Goal: Transaction & Acquisition: Book appointment/travel/reservation

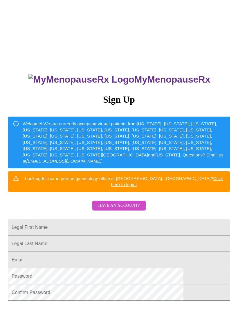
click at [115, 221] on input "Legal First Name" at bounding box center [119, 227] width 222 height 16
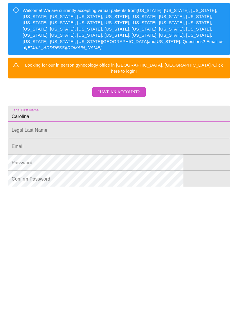
type input "Carolina"
click at [105, 220] on input "Legal First Name" at bounding box center [119, 228] width 222 height 16
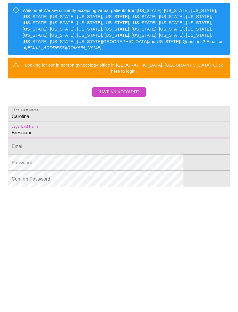
type input "Bresciani"
click at [145, 236] on input "Legal First Name" at bounding box center [119, 244] width 222 height 16
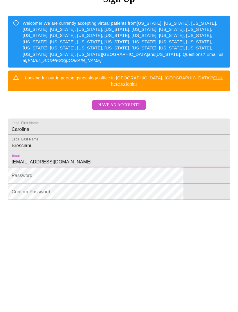
type input "Carolina.bresciani@gmail.com"
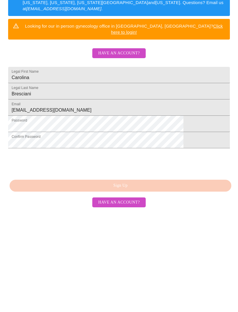
scroll to position [73, 0]
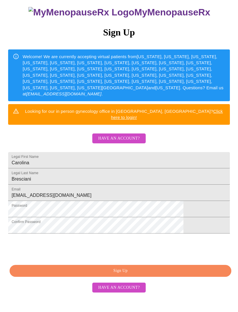
click at [134, 274] on span "Sign Up" at bounding box center [120, 270] width 209 height 7
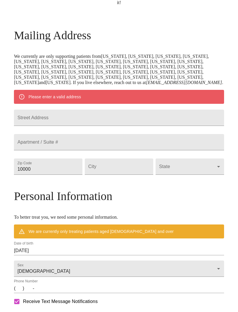
scroll to position [50, 0]
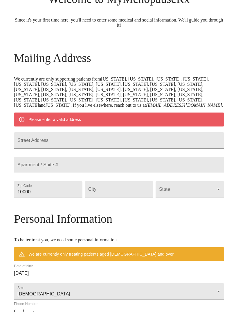
click at [124, 148] on input "Street Address" at bounding box center [119, 140] width 210 height 16
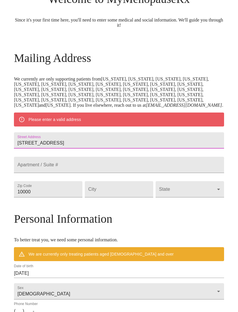
type input "13518 Broadmeadow Ln"
click at [127, 173] on input "Street Address" at bounding box center [119, 165] width 210 height 16
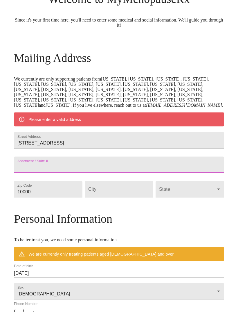
scroll to position [49, 0]
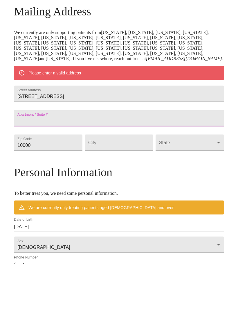
click at [72, 182] on input "10000" at bounding box center [48, 190] width 69 height 16
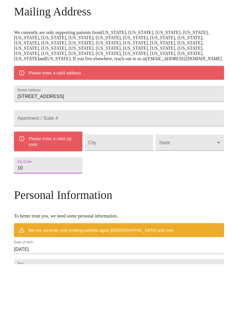
type input "1"
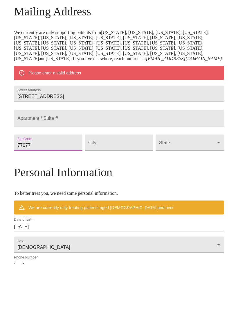
type input "77077"
click at [125, 182] on input "Street Address" at bounding box center [119, 190] width 69 height 16
type input "Houston"
click at [177, 174] on body "MyMenopauseRx Welcome to MyMenopauseRx Since it's your first time here, you'll …" at bounding box center [119, 191] width 234 height 474
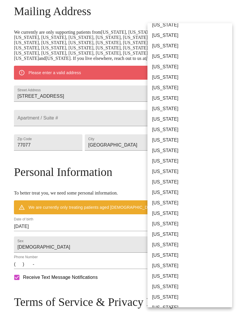
scroll to position [236, 0]
click at [171, 235] on li "[US_STATE]" at bounding box center [190, 234] width 85 height 10
type input "[US_STATE]"
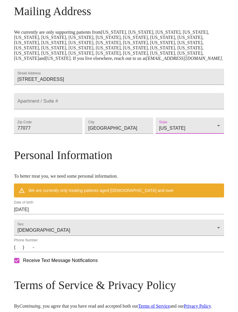
click at [65, 214] on input "10/05/2025" at bounding box center [119, 209] width 210 height 9
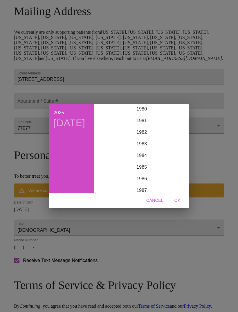
scroll to position [942, 0]
click at [140, 139] on div "1982" at bounding box center [142, 133] width 90 height 12
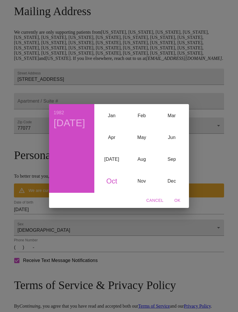
click at [112, 192] on div "Oct" at bounding box center [112, 181] width 30 height 22
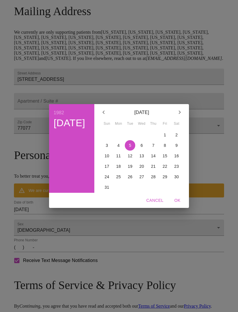
click at [132, 169] on span "19" at bounding box center [130, 166] width 10 height 6
click at [175, 204] on span "OK" at bounding box center [178, 200] width 14 height 7
type input "10/19/1982"
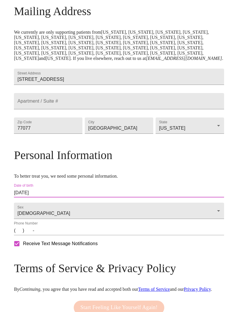
click at [46, 235] on input "(   )    -" at bounding box center [119, 230] width 210 height 9
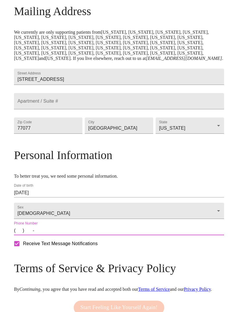
scroll to position [164, 0]
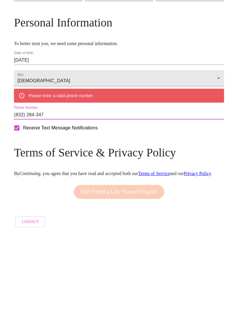
type input "(832) 284-3471"
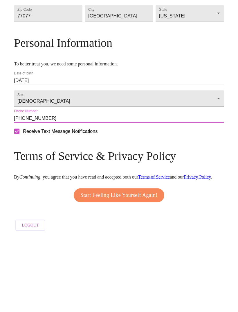
click at [146, 266] on span "Start Feeling Like Yourself Again!" at bounding box center [118, 270] width 77 height 9
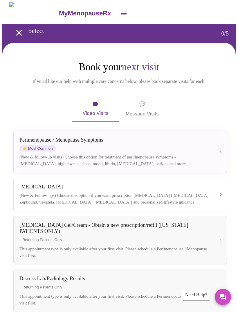
click at [168, 153] on div "[MEDICAL_DATA] / Menopause Symptoms ⭐ Most Common (New & follow-up visits) Choo…" at bounding box center [120, 152] width 202 height 30
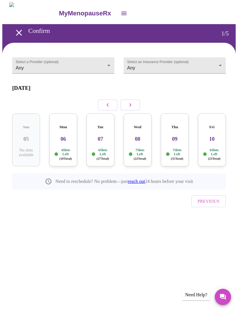
click at [31, 65] on body "MyMenopauseRx Confirm 1 / 5 Select a Provider (optional) Any Any Select an Insu…" at bounding box center [119, 119] width 234 height 234
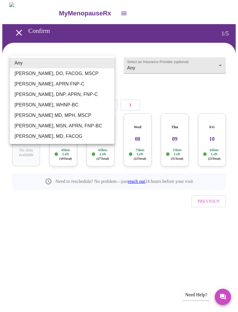
click at [33, 66] on li "Any" at bounding box center [62, 63] width 105 height 10
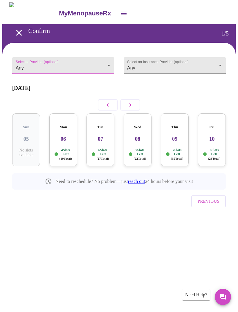
click at [208, 65] on body "MyMenopauseRx Confirm 1 / 5 Select a Provider (optional) Any Any Select an Insu…" at bounding box center [119, 119] width 234 height 234
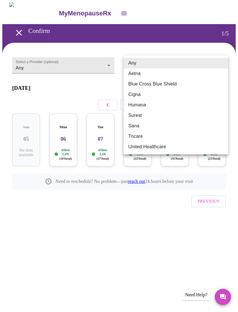
click at [175, 84] on li "Blue Cross Blue Shield" at bounding box center [176, 84] width 105 height 10
type input "Blue Cross Blue Shield"
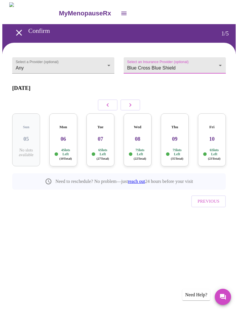
click at [66, 136] on div "Mon 06 4 Slots Left ( 10 Total)" at bounding box center [63, 139] width 28 height 53
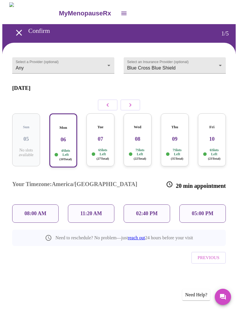
click at [98, 210] on p "11:20 AM" at bounding box center [91, 213] width 22 height 6
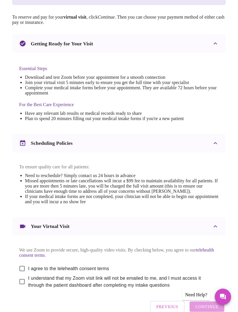
scroll to position [130, 0]
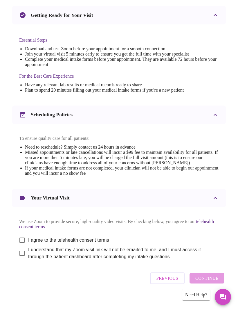
click at [87, 246] on label "I agree to the telehealth consent terms" at bounding box center [62, 240] width 93 height 12
click at [28, 246] on input "I agree to the telehealth consent terms" at bounding box center [22, 240] width 12 height 12
checkbox input "true"
click at [69, 260] on span "I understand that my Zoom visit link will not be emailed to me, and I must acce…" at bounding box center [121, 253] width 186 height 14
click at [28, 259] on input "I understand that my Zoom visit link will not be emailed to me, and I must acce…" at bounding box center [22, 253] width 12 height 12
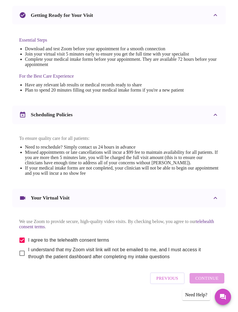
checkbox input "true"
click at [215, 282] on span "Continue" at bounding box center [207, 278] width 23 height 8
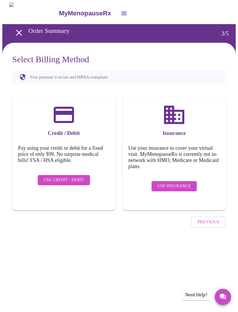
click at [189, 182] on span "Use Insurance" at bounding box center [173, 185] width 33 height 7
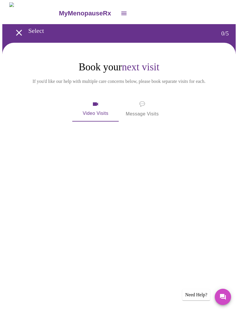
click at [93, 107] on span "Video Visits" at bounding box center [95, 109] width 33 height 17
click at [16, 33] on icon "open drawer" at bounding box center [19, 33] width 10 height 10
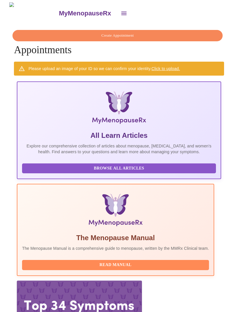
click at [121, 12] on icon "open drawer" at bounding box center [123, 13] width 5 height 3
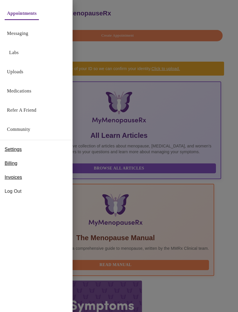
click at [12, 162] on span "Billing" at bounding box center [11, 163] width 13 height 7
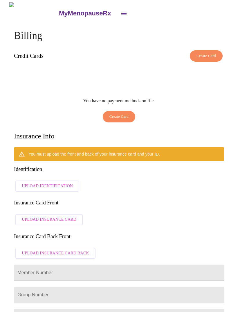
click at [121, 12] on icon "open drawer" at bounding box center [123, 13] width 5 height 3
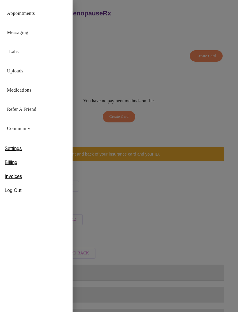
click at [85, 66] on div at bounding box center [119, 156] width 238 height 312
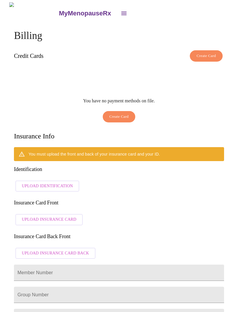
click at [121, 12] on icon "open drawer" at bounding box center [123, 13] width 5 height 3
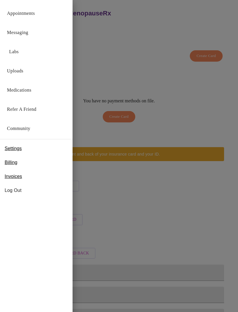
click at [27, 17] on link "Appointments" at bounding box center [21, 13] width 28 height 8
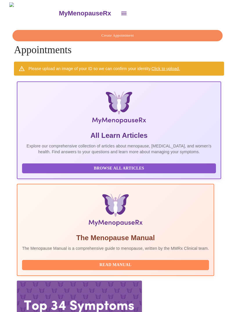
scroll to position [0, 396]
click at [121, 10] on icon "open drawer" at bounding box center [124, 13] width 7 height 7
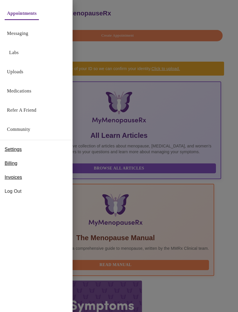
click at [21, 89] on link "Medications" at bounding box center [19, 91] width 24 height 8
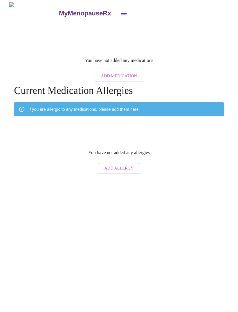
click at [121, 13] on icon "open drawer" at bounding box center [124, 13] width 7 height 7
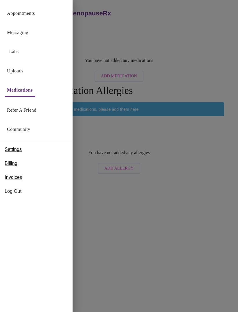
click at [24, 17] on link "Appointments" at bounding box center [21, 13] width 28 height 8
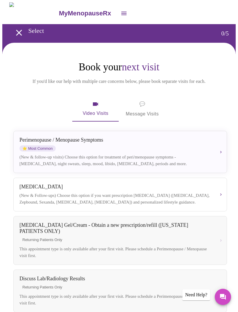
click at [197, 154] on div "[MEDICAL_DATA] / Menopause Symptoms ⭐ Most Common (New & follow-up visits) Choo…" at bounding box center [120, 152] width 202 height 30
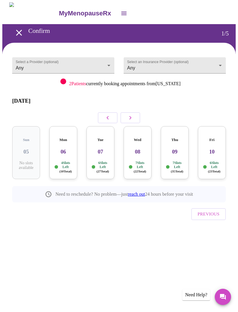
click at [214, 62] on body "MyMenopauseRx Confirm 1 / 5 Select a Provider (optional) Any Any Select an Insu…" at bounding box center [119, 125] width 234 height 247
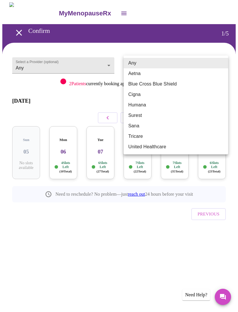
click at [186, 87] on li "Blue Cross Blue Shield" at bounding box center [176, 84] width 105 height 10
type input "Blue Cross Blue Shield"
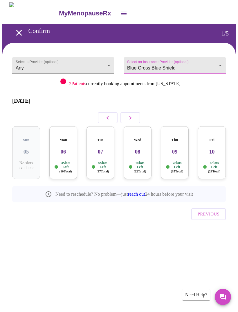
click at [68, 146] on div "Mon 06 4 Slots Left ( 10 Total)" at bounding box center [63, 152] width 28 height 53
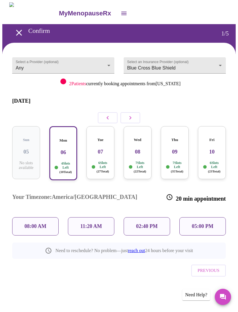
click at [96, 223] on p "11:20 AM" at bounding box center [91, 226] width 22 height 6
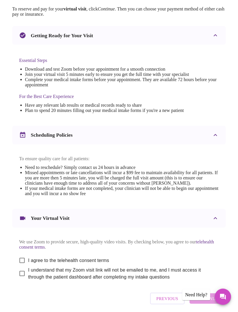
scroll to position [130, 0]
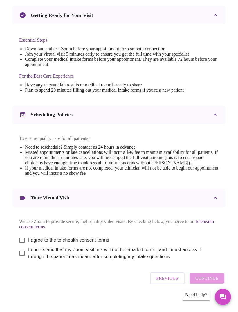
click at [22, 246] on input "I agree to the telehealth consent terms" at bounding box center [22, 240] width 12 height 12
checkbox input "true"
click at [23, 259] on input "I understand that my Zoom visit link will not be emailed to me, and I must acce…" at bounding box center [22, 253] width 12 height 12
checkbox input "true"
click at [211, 282] on span "Continue" at bounding box center [207, 278] width 23 height 8
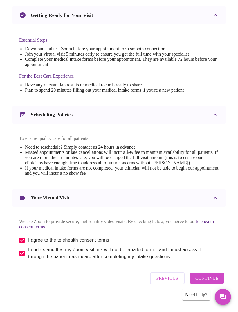
scroll to position [0, 0]
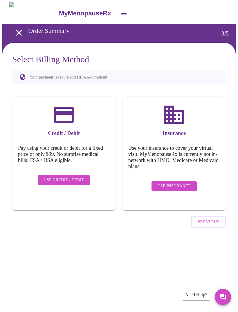
click at [71, 178] on span "Use Credit / Debit" at bounding box center [64, 179] width 41 height 7
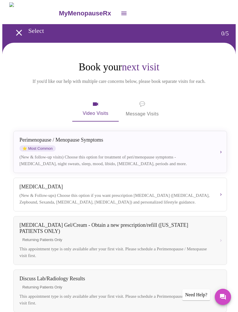
click at [148, 151] on div "[MEDICAL_DATA] / Menopause Symptoms ⭐ Most Common" at bounding box center [115, 144] width 192 height 15
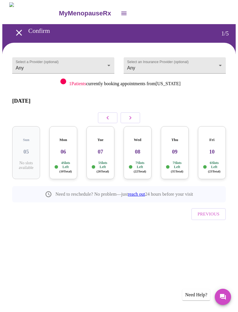
click at [62, 161] on p "4 Slots Left ( 10 Total)" at bounding box center [65, 167] width 12 height 12
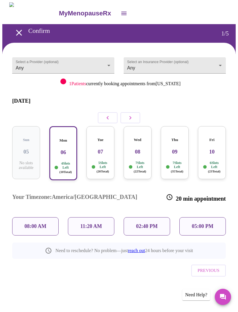
click at [98, 223] on p "11:20 AM" at bounding box center [91, 226] width 22 height 6
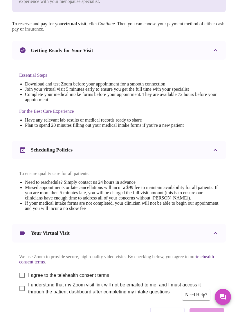
scroll to position [130, 0]
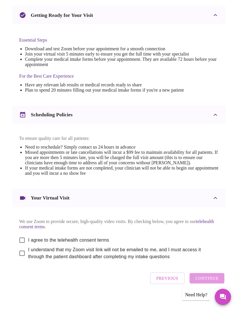
click at [21, 246] on input "I agree to the telehealth consent terms" at bounding box center [22, 240] width 12 height 12
checkbox input "true"
click at [22, 259] on input "I understand that my Zoom visit link will not be emailed to me, and I must acce…" at bounding box center [22, 253] width 12 height 12
checkbox input "true"
click at [210, 282] on span "Continue" at bounding box center [207, 278] width 23 height 8
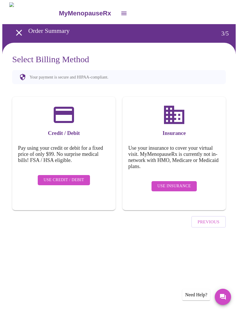
scroll to position [0, 0]
click at [180, 182] on span "Use Insurance" at bounding box center [173, 185] width 33 height 7
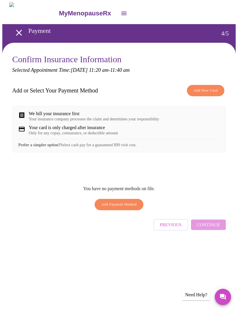
click at [195, 296] on div "Need Help?" at bounding box center [196, 294] width 28 height 11
click at [193, 292] on div "Need Help?" at bounding box center [196, 294] width 28 height 11
click at [193, 297] on div "Need Help?" at bounding box center [196, 294] width 28 height 11
click at [223, 298] on icon "Messages" at bounding box center [223, 297] width 6 height 6
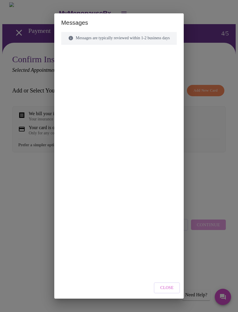
scroll to position [10, 0]
click at [140, 211] on div at bounding box center [119, 149] width 116 height 196
click at [174, 289] on span "Close" at bounding box center [166, 287] width 13 height 7
